Goal: Book appointment/travel/reservation

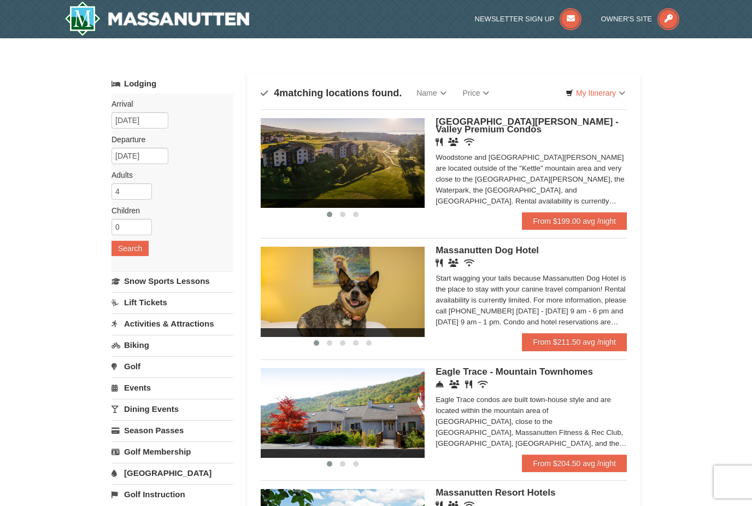
click at [208, 282] on link "Snow Sports Lessons" at bounding box center [173, 281] width 122 height 20
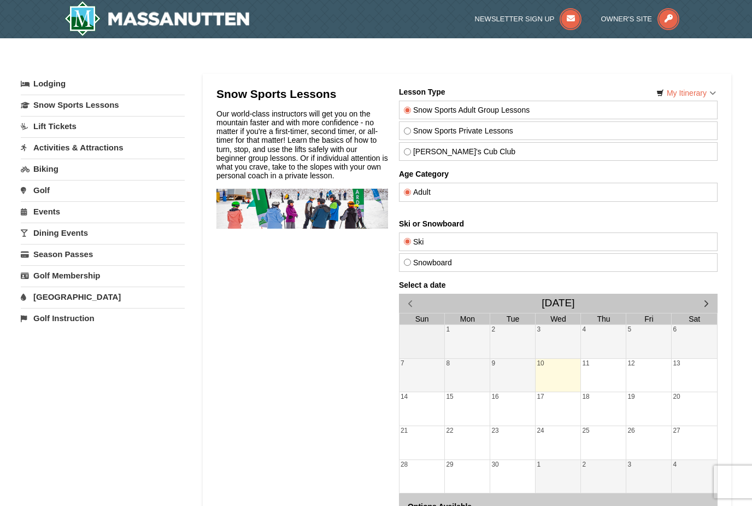
click at [42, 132] on link "Lift Tickets" at bounding box center [103, 126] width 164 height 20
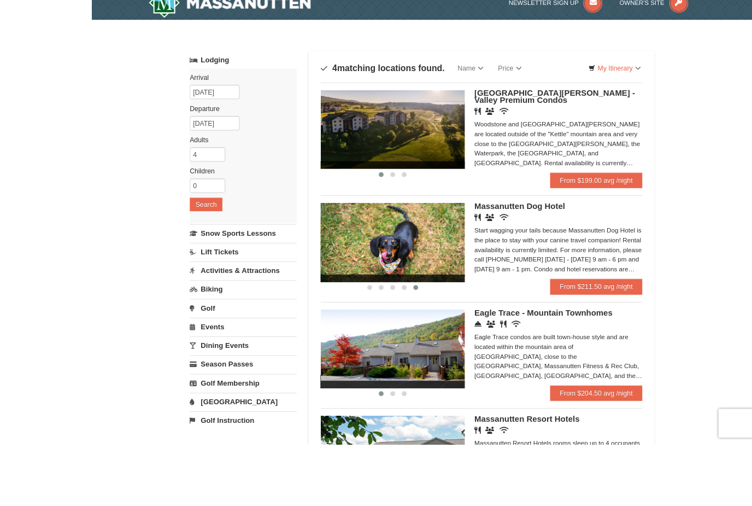
scroll to position [196, 0]
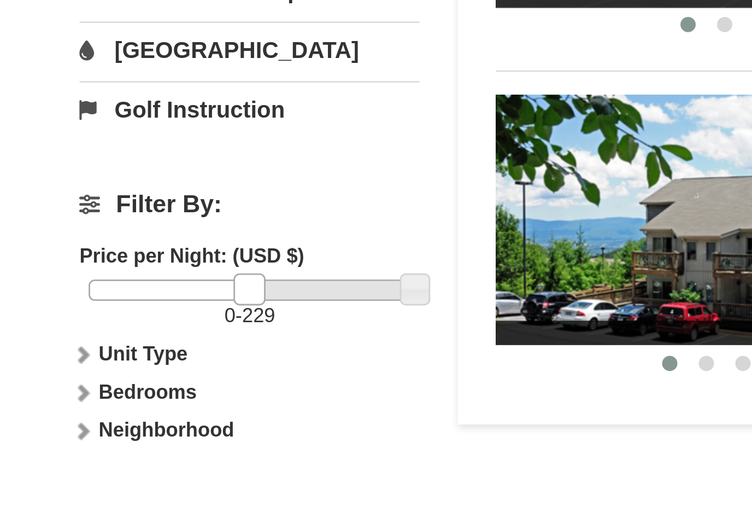
click at [109, 395] on icon at bounding box center [113, 399] width 8 height 8
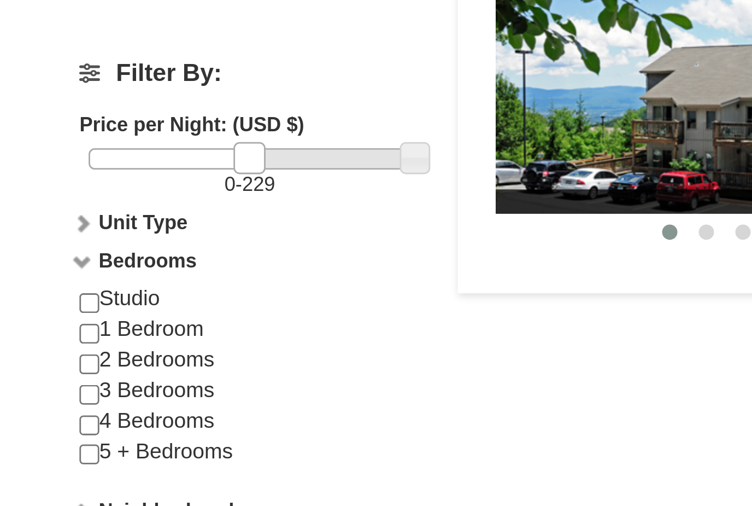
click at [112, 433] on input "checkbox" at bounding box center [115, 436] width 7 height 7
checkbox input "true"
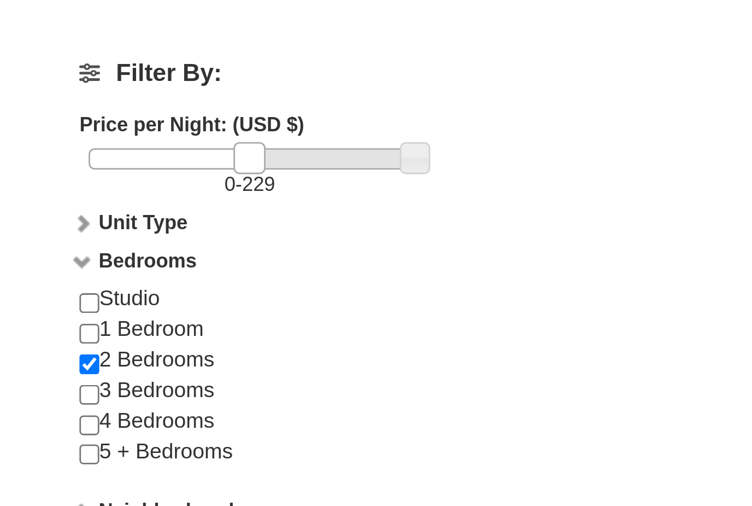
click at [112, 443] on input "checkbox" at bounding box center [115, 446] width 7 height 7
checkbox input "true"
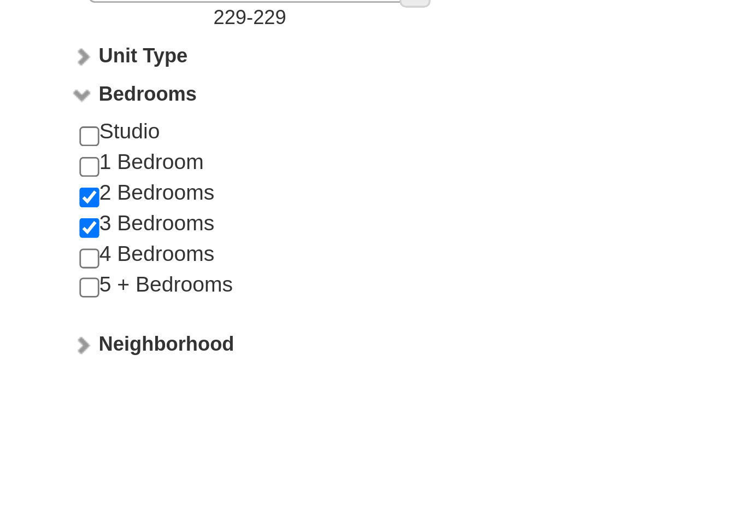
click at [109, 432] on icon at bounding box center [113, 436] width 8 height 8
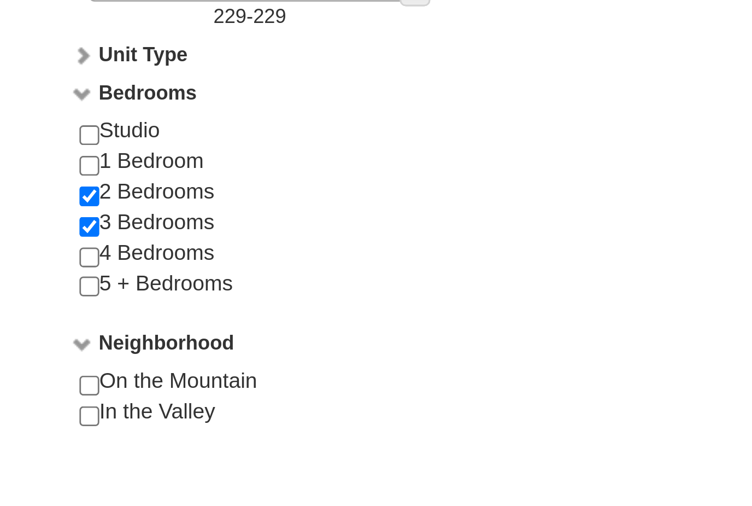
click at [112, 447] on input "checkbox" at bounding box center [115, 450] width 7 height 7
checkbox input "true"
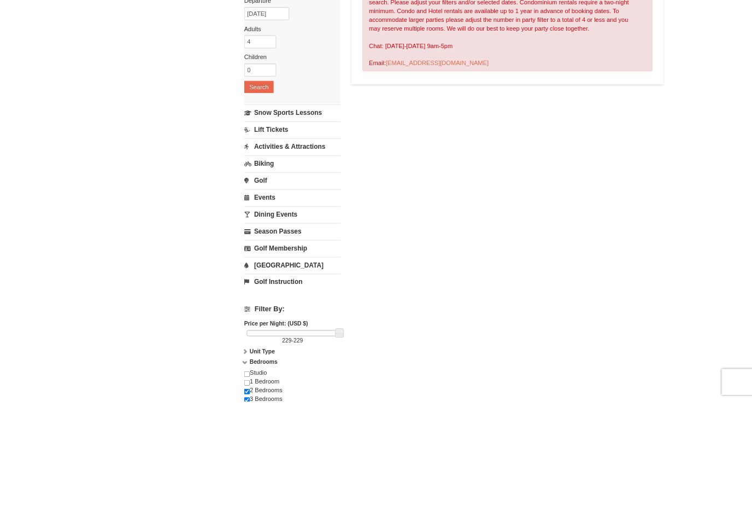
scroll to position [312, 0]
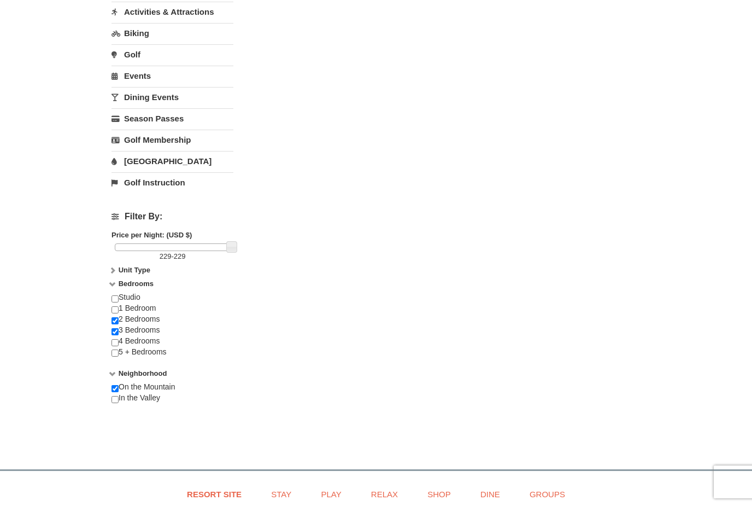
click at [118, 273] on label "Unit Type" at bounding box center [173, 270] width 122 height 11
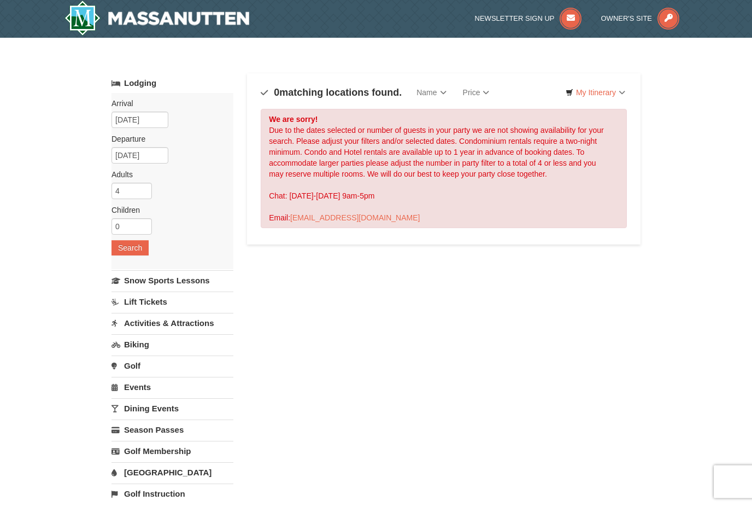
scroll to position [0, 0]
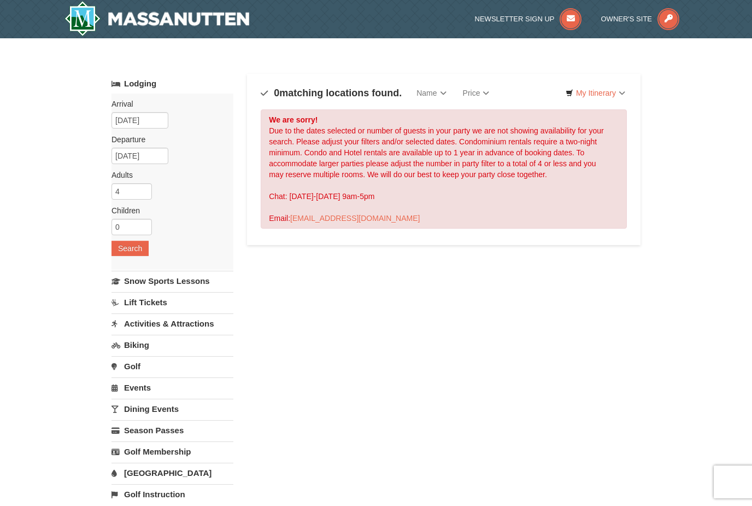
click at [131, 250] on button "Search" at bounding box center [130, 248] width 37 height 15
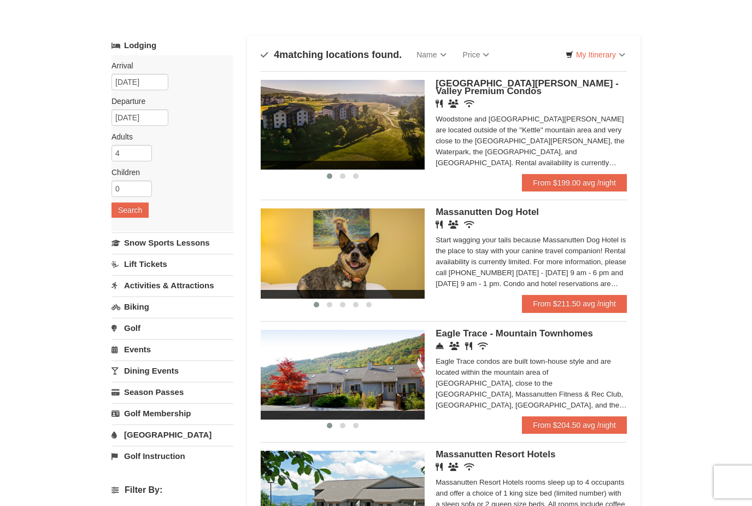
scroll to position [37, 0]
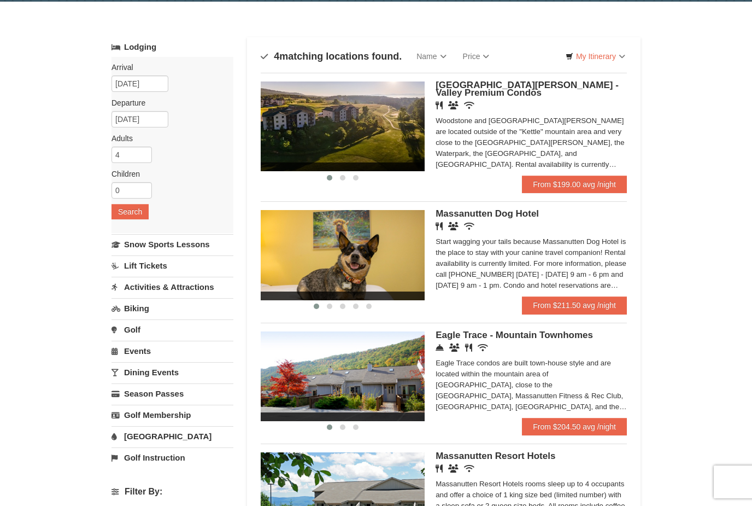
click at [389, 259] on img at bounding box center [343, 255] width 164 height 90
